Goal: Browse casually

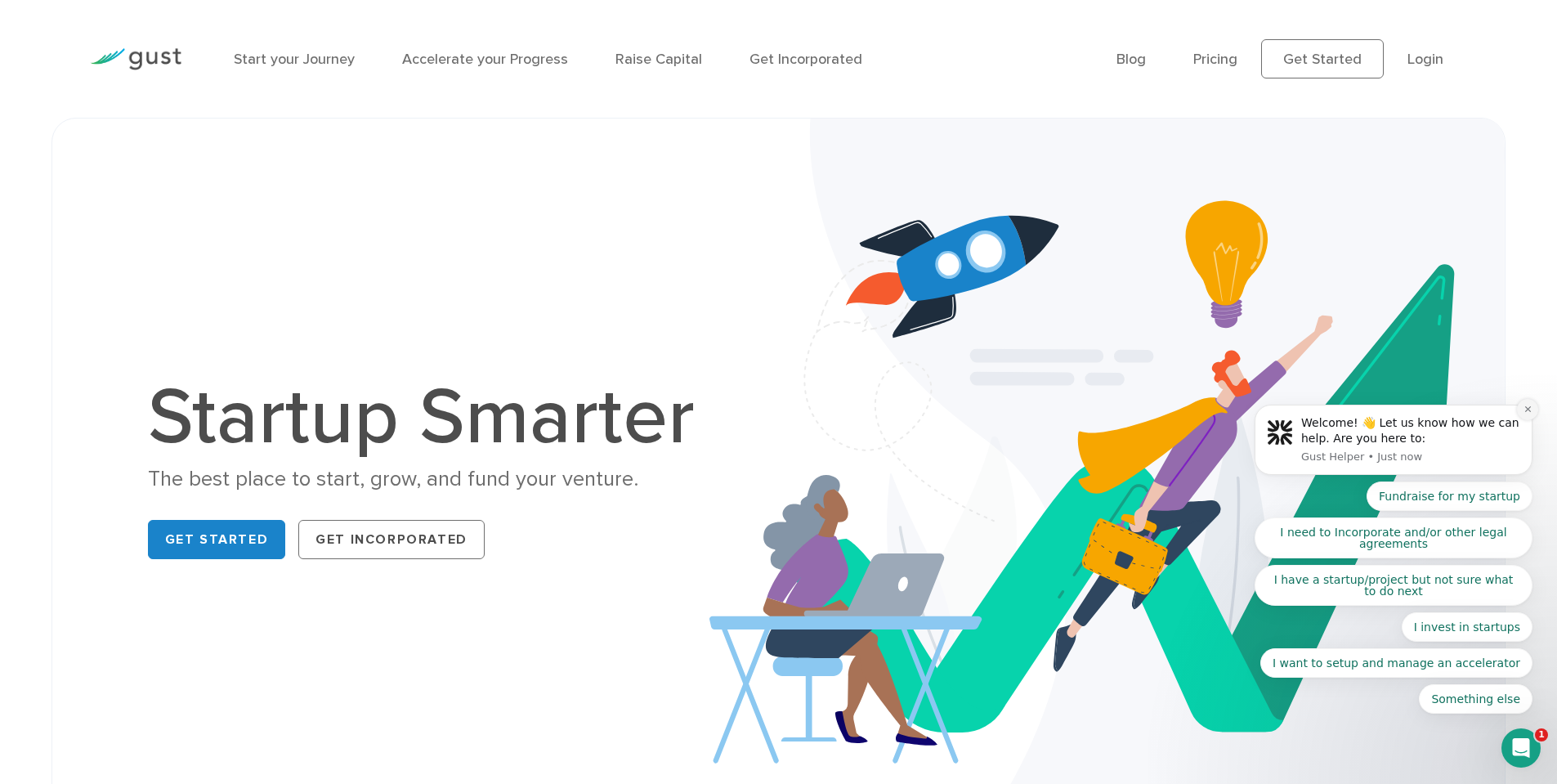
click at [1522, 405] on button "Dismiss notification" at bounding box center [1528, 410] width 22 height 22
